Goal: Transaction & Acquisition: Purchase product/service

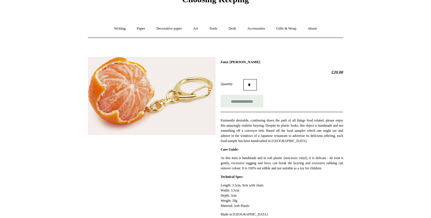
scroll to position [8, 0]
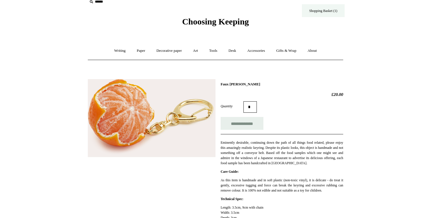
click at [336, 13] on link "Shopping Basket (1)" at bounding box center [323, 10] width 43 height 13
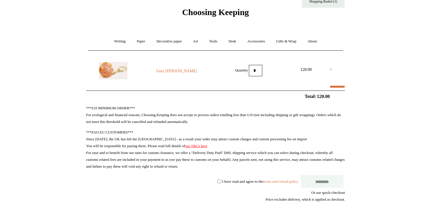
select select "**********"
type input "*******"
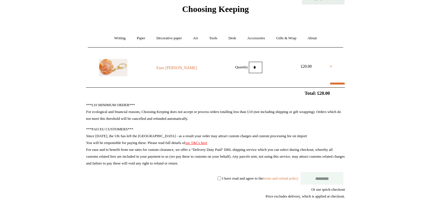
select select "*******"
click at [320, 180] on input "********" at bounding box center [321, 178] width 43 height 13
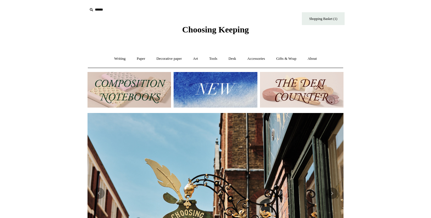
scroll to position [0, 516]
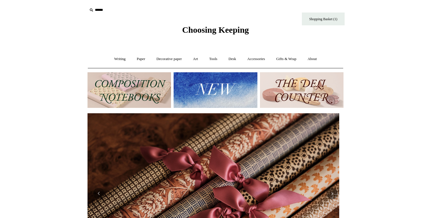
scroll to position [0, 488]
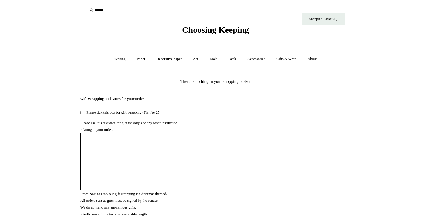
scroll to position [21, 0]
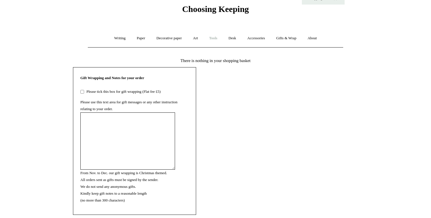
click at [216, 38] on link "Tools +" at bounding box center [213, 38] width 19 height 15
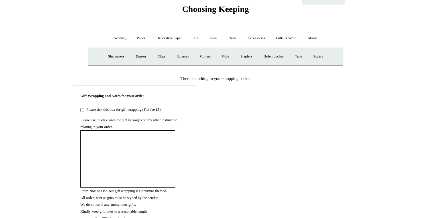
click at [199, 39] on link "Art +" at bounding box center [195, 38] width 15 height 15
click at [125, 55] on link "Watercolour & Paint" at bounding box center [111, 56] width 41 height 15
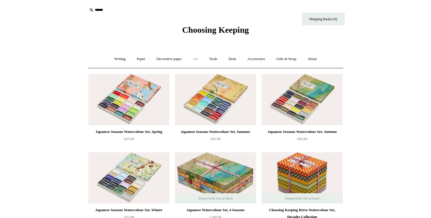
click at [196, 58] on link "Art +" at bounding box center [195, 59] width 15 height 15
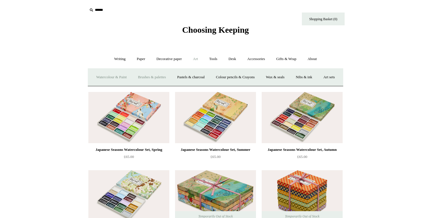
click at [164, 76] on link "Brushes & palettes" at bounding box center [152, 77] width 38 height 15
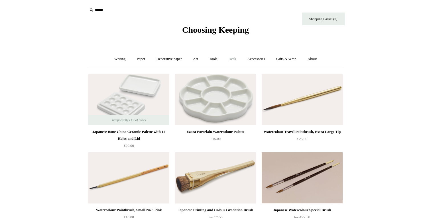
click at [230, 60] on link "Desk +" at bounding box center [232, 59] width 18 height 15
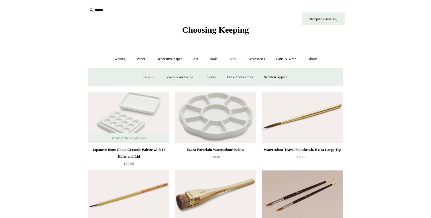
click at [149, 77] on link "Pen pots" at bounding box center [147, 77] width 23 height 15
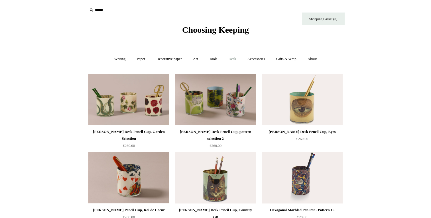
click at [235, 56] on link "Desk +" at bounding box center [232, 59] width 18 height 15
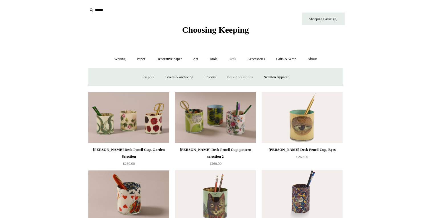
click at [234, 77] on link "Desk Accessories" at bounding box center [239, 77] width 36 height 15
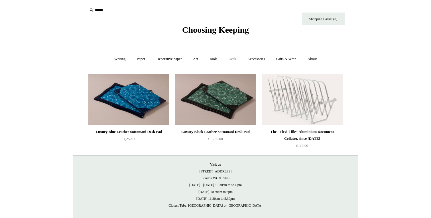
click at [233, 59] on link "Desk +" at bounding box center [232, 59] width 18 height 15
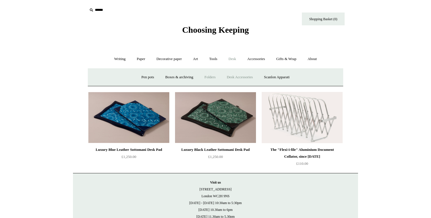
click at [209, 79] on link "Folders" at bounding box center [209, 77] width 21 height 15
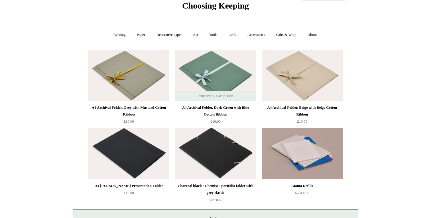
scroll to position [4, 0]
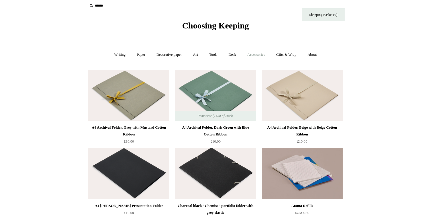
click at [260, 56] on link "Accessories +" at bounding box center [256, 54] width 28 height 15
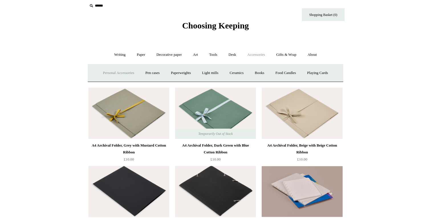
click at [118, 74] on link "Personal Accessories +" at bounding box center [118, 73] width 41 height 15
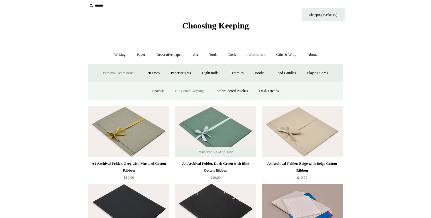
click at [184, 91] on link "Faux Food Keyrings" at bounding box center [189, 90] width 41 height 15
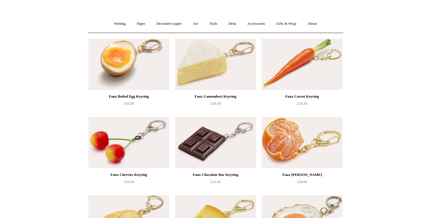
scroll to position [33, 0]
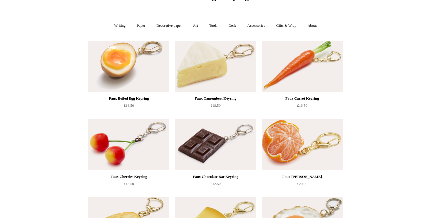
click at [113, 69] on img at bounding box center [128, 66] width 81 height 51
click at [210, 78] on img at bounding box center [215, 66] width 81 height 51
click at [124, 129] on img at bounding box center [128, 144] width 81 height 51
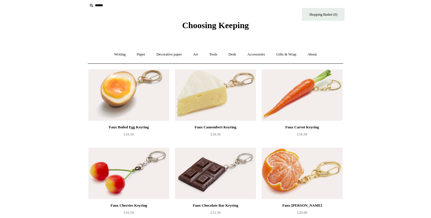
scroll to position [0, 0]
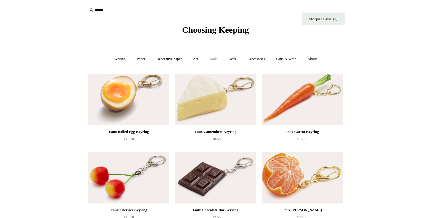
click at [213, 60] on link "Tools +" at bounding box center [213, 59] width 19 height 15
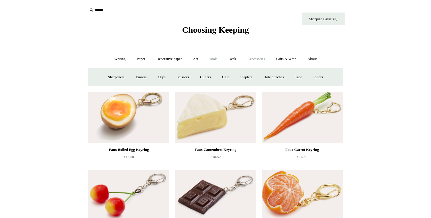
click at [257, 58] on link "Accessories +" at bounding box center [256, 59] width 28 height 15
click at [125, 78] on link "Personal Accessories +" at bounding box center [118, 77] width 41 height 15
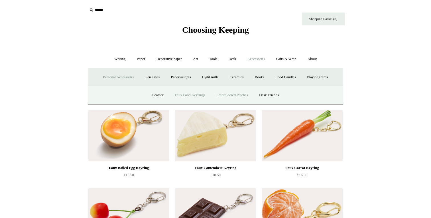
click at [234, 97] on link "Embroidered Patches" at bounding box center [232, 95] width 42 height 15
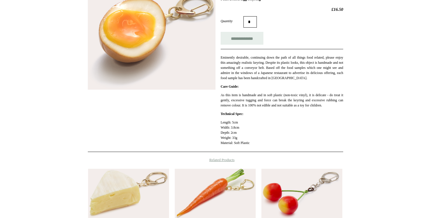
scroll to position [101, 0]
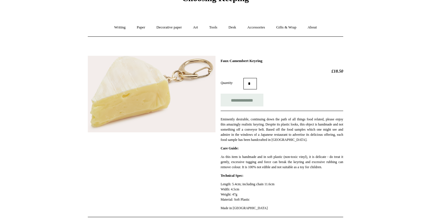
scroll to position [32, 0]
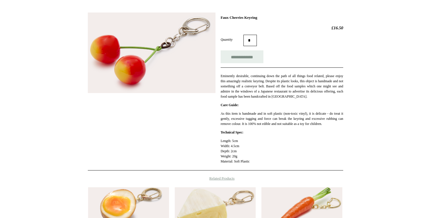
scroll to position [85, 0]
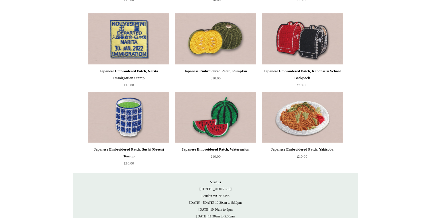
scroll to position [845, 0]
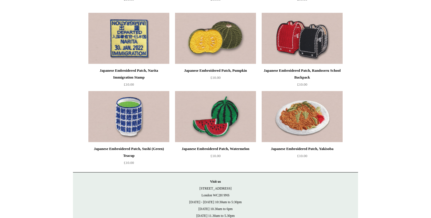
click at [225, 108] on img at bounding box center [215, 116] width 81 height 51
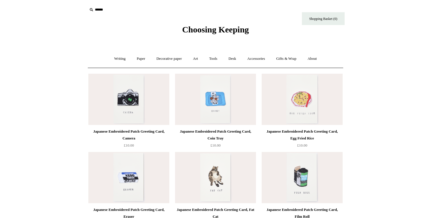
scroll to position [0, 0]
click at [259, 62] on link "Accessories +" at bounding box center [256, 59] width 28 height 15
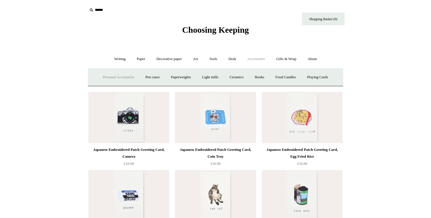
click at [116, 78] on link "Personal Accessories +" at bounding box center [118, 77] width 41 height 15
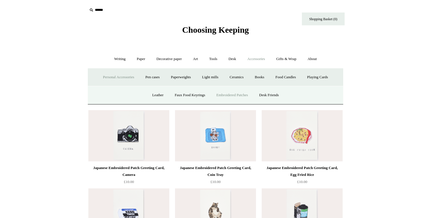
click at [241, 95] on link "Embroidered Patches" at bounding box center [232, 95] width 42 height 15
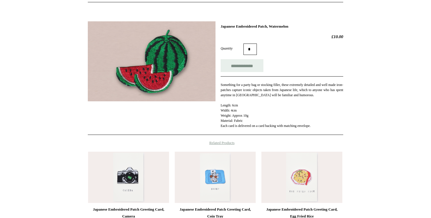
scroll to position [72, 0]
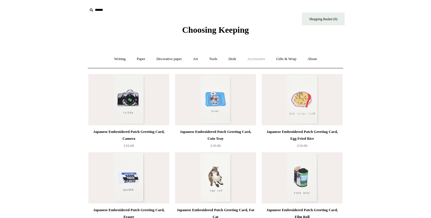
click at [259, 61] on link "Accessories +" at bounding box center [256, 59] width 28 height 15
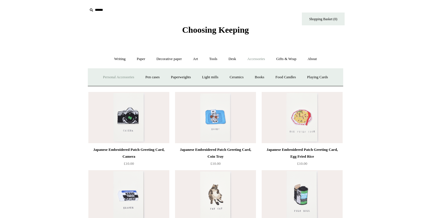
click at [124, 77] on link "Personal Accessories +" at bounding box center [118, 77] width 41 height 15
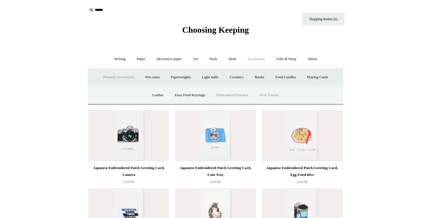
click at [272, 98] on link "Desk Friends" at bounding box center [269, 95] width 30 height 15
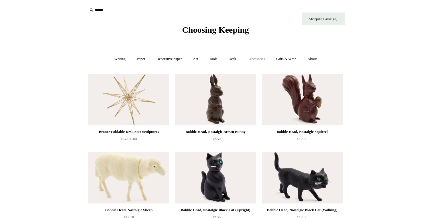
click at [256, 57] on link "Accessories +" at bounding box center [256, 59] width 28 height 15
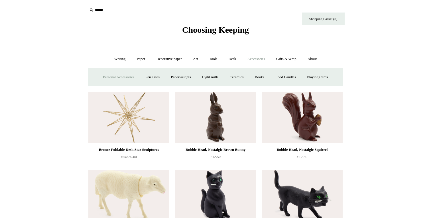
click at [113, 80] on link "Personal Accessories +" at bounding box center [118, 77] width 41 height 15
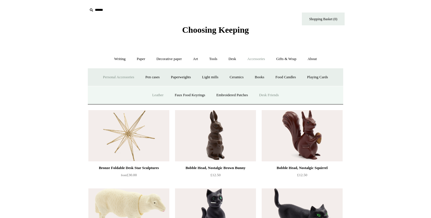
click at [149, 96] on link "Leather" at bounding box center [158, 95] width 22 height 15
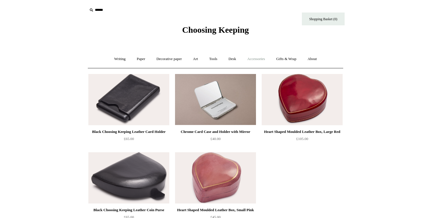
click at [258, 62] on link "Accessories +" at bounding box center [256, 59] width 28 height 15
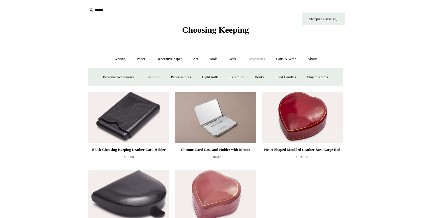
click at [149, 76] on link "Pen cases" at bounding box center [152, 77] width 24 height 15
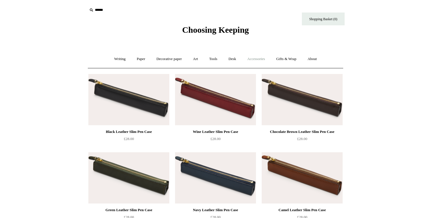
click at [257, 60] on link "Accessories +" at bounding box center [256, 59] width 28 height 15
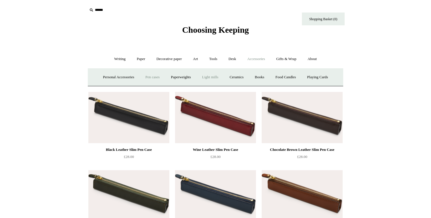
click at [214, 78] on link "Light mills" at bounding box center [210, 77] width 26 height 15
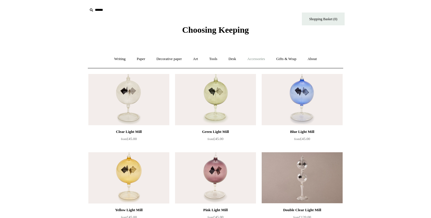
click at [265, 56] on link "Accessories +" at bounding box center [256, 59] width 28 height 15
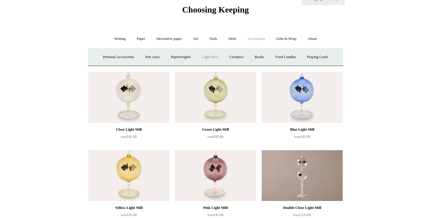
scroll to position [17, 0]
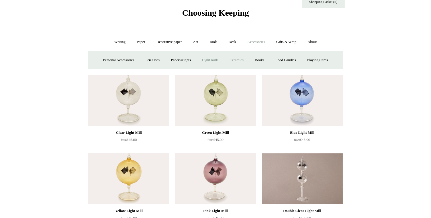
click at [241, 60] on link "Ceramics +" at bounding box center [236, 60] width 24 height 15
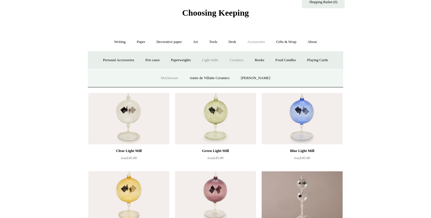
click at [176, 78] on link "Mochaware" at bounding box center [170, 78] width 28 height 15
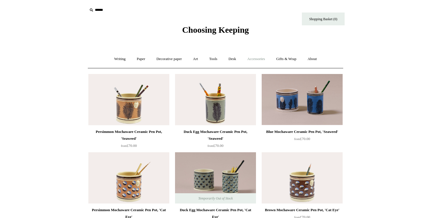
click at [261, 61] on link "Accessories +" at bounding box center [256, 59] width 28 height 15
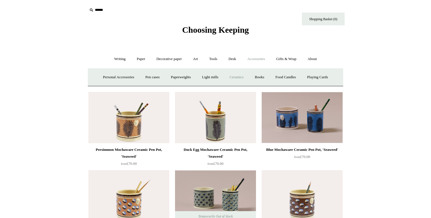
click at [238, 79] on link "Ceramics +" at bounding box center [236, 77] width 24 height 15
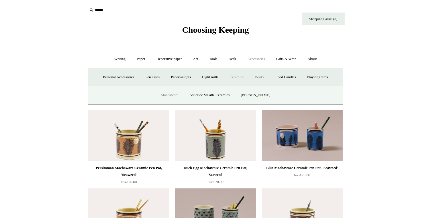
click at [262, 80] on link "Books" at bounding box center [260, 77] width 20 height 15
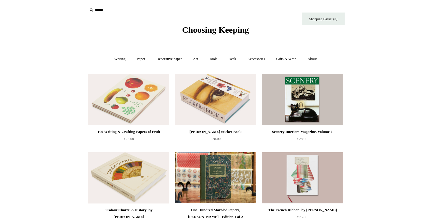
click at [128, 118] on img at bounding box center [128, 99] width 81 height 51
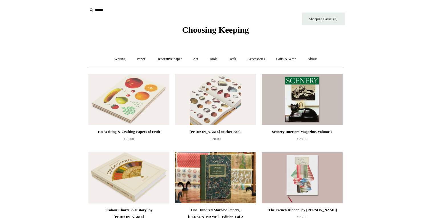
click at [229, 95] on img at bounding box center [215, 99] width 81 height 51
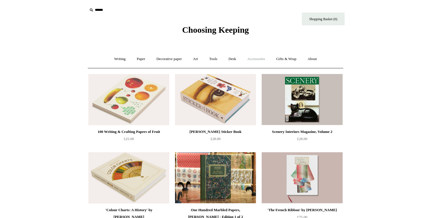
click at [264, 60] on link "Accessories +" at bounding box center [256, 59] width 28 height 15
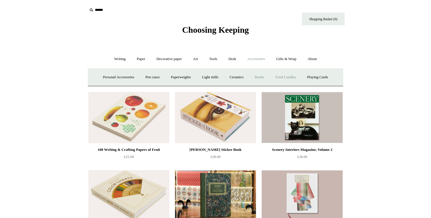
click at [286, 75] on link "Food Candles" at bounding box center [285, 77] width 31 height 15
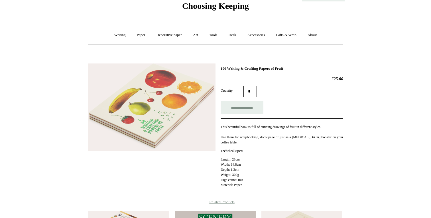
scroll to position [23, 0]
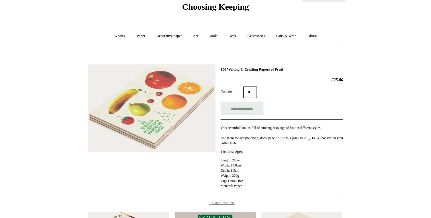
click at [185, 121] on img at bounding box center [152, 108] width 128 height 88
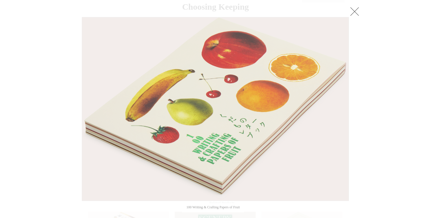
click at [356, 9] on link at bounding box center [354, 11] width 11 height 11
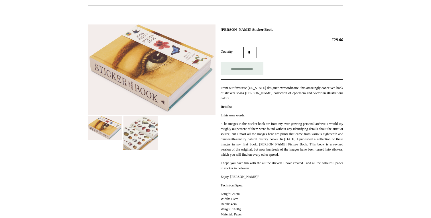
scroll to position [64, 0]
click at [148, 128] on img at bounding box center [140, 133] width 34 height 34
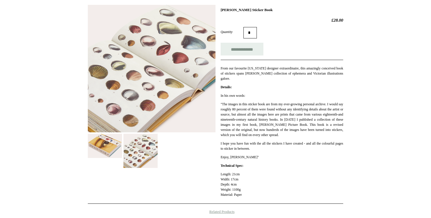
scroll to position [83, 0]
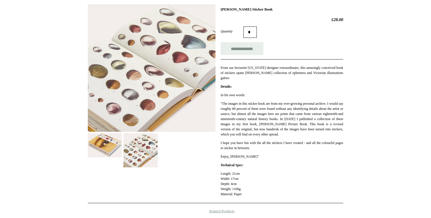
click at [149, 159] on img at bounding box center [140, 150] width 34 height 34
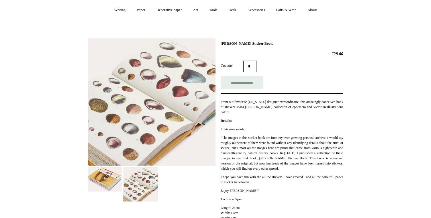
scroll to position [0, 0]
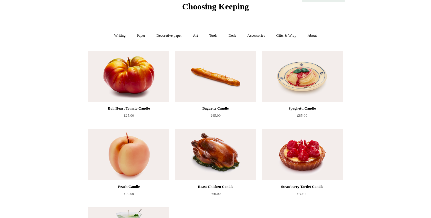
scroll to position [18, 0]
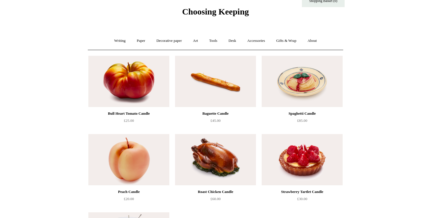
click at [135, 84] on img at bounding box center [128, 81] width 81 height 51
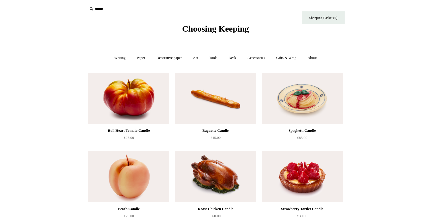
scroll to position [0, 0]
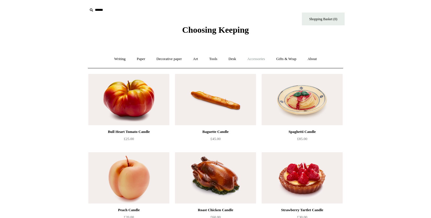
click at [260, 60] on link "Accessories +" at bounding box center [256, 59] width 28 height 15
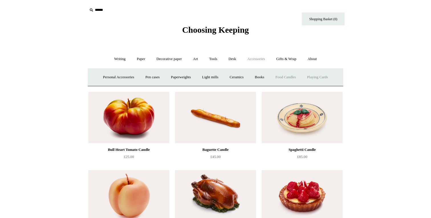
click at [321, 77] on link "Playing Cards" at bounding box center [317, 77] width 31 height 15
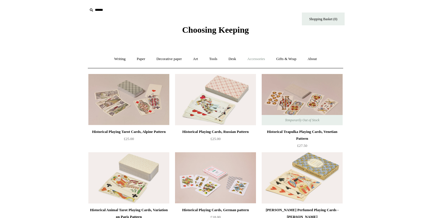
click at [254, 61] on link "Accessories +" at bounding box center [256, 59] width 28 height 15
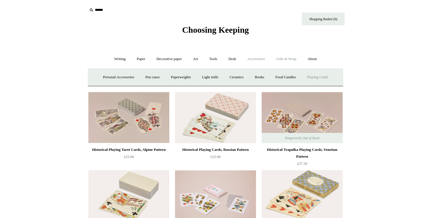
click at [287, 61] on link "Gifts & Wrap +" at bounding box center [286, 59] width 30 height 15
click at [197, 60] on link "Art +" at bounding box center [195, 59] width 15 height 15
click at [238, 76] on link "Colour pencils & Crayons" at bounding box center [234, 77] width 49 height 15
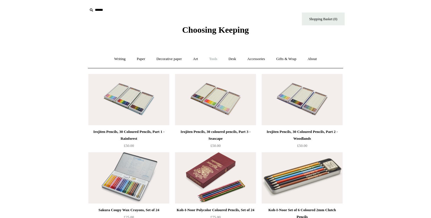
click at [214, 60] on link "Tools +" at bounding box center [213, 59] width 19 height 15
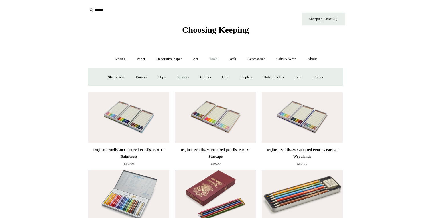
click at [184, 76] on link "Scissors" at bounding box center [182, 77] width 23 height 15
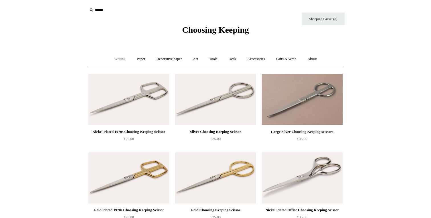
click at [113, 55] on link "Writing +" at bounding box center [120, 59] width 22 height 15
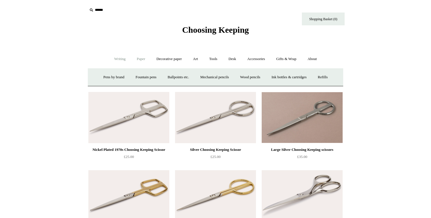
click at [140, 61] on link "Paper +" at bounding box center [141, 59] width 19 height 15
click at [169, 78] on link "📆 Dated Diaries 📆" at bounding box center [171, 77] width 42 height 15
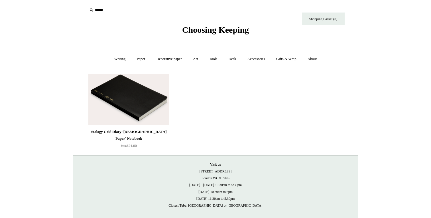
click at [147, 91] on img at bounding box center [128, 99] width 81 height 51
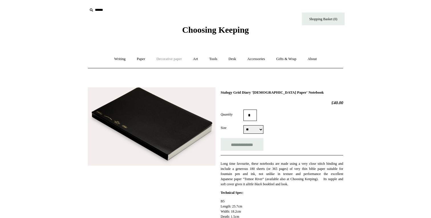
click at [169, 62] on link "Decorative paper +" at bounding box center [169, 59] width 36 height 15
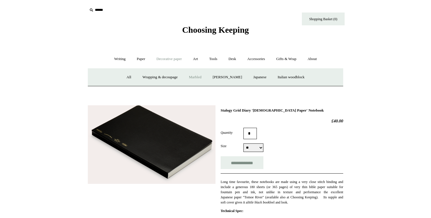
click at [191, 77] on link "Marbled" at bounding box center [195, 77] width 23 height 15
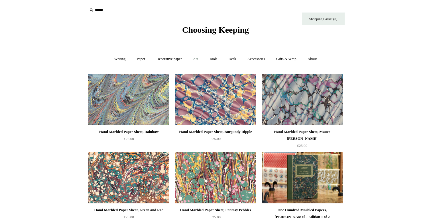
click at [199, 60] on link "Art +" at bounding box center [195, 59] width 15 height 15
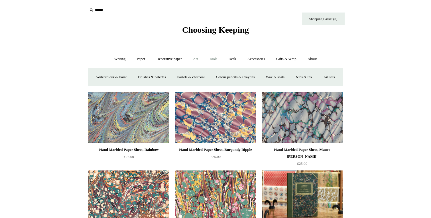
click at [216, 61] on link "Tools +" at bounding box center [213, 59] width 19 height 15
click at [301, 80] on link "Tape +" at bounding box center [298, 77] width 17 height 15
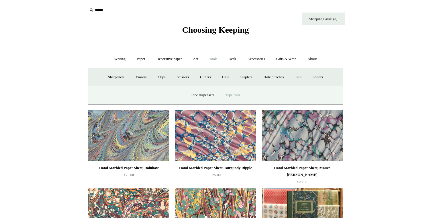
click at [238, 93] on link "Tape rolls" at bounding box center [232, 95] width 25 height 15
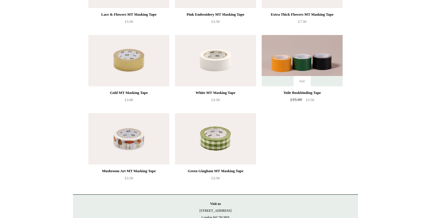
scroll to position [193, 0]
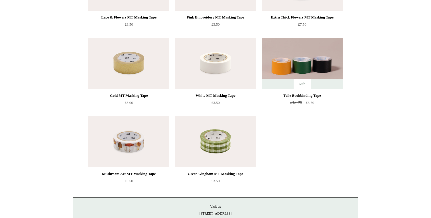
click at [139, 147] on img at bounding box center [128, 141] width 81 height 51
click at [156, 150] on img at bounding box center [128, 141] width 81 height 51
click at [233, 144] on img at bounding box center [215, 141] width 81 height 51
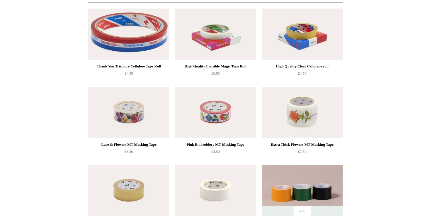
scroll to position [70, 0]
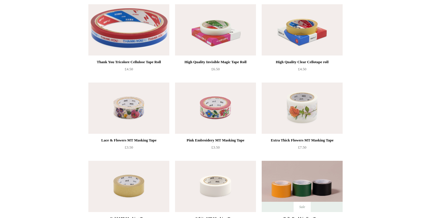
click at [290, 114] on img at bounding box center [301, 108] width 81 height 51
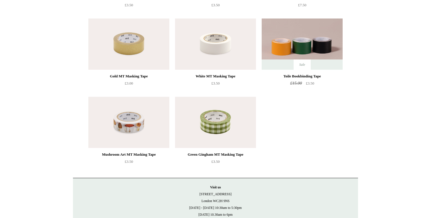
scroll to position [215, 0]
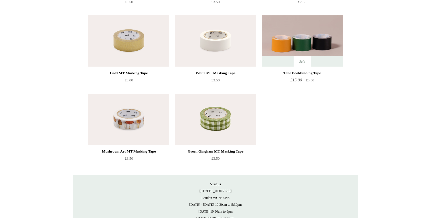
click at [146, 113] on img at bounding box center [128, 119] width 81 height 51
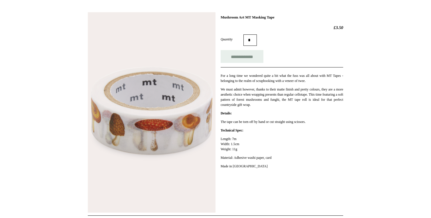
scroll to position [69, 0]
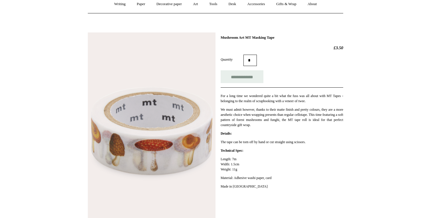
scroll to position [56, 0]
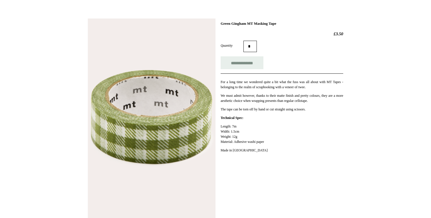
scroll to position [71, 0]
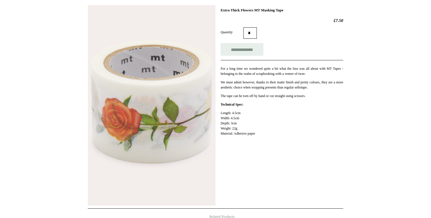
scroll to position [83, 0]
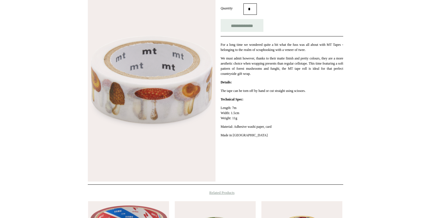
scroll to position [69, 0]
